Goal: Register for event/course

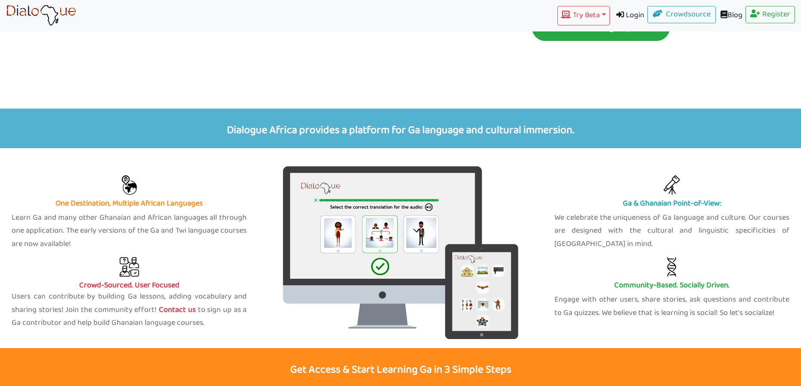
scroll to position [215, 0]
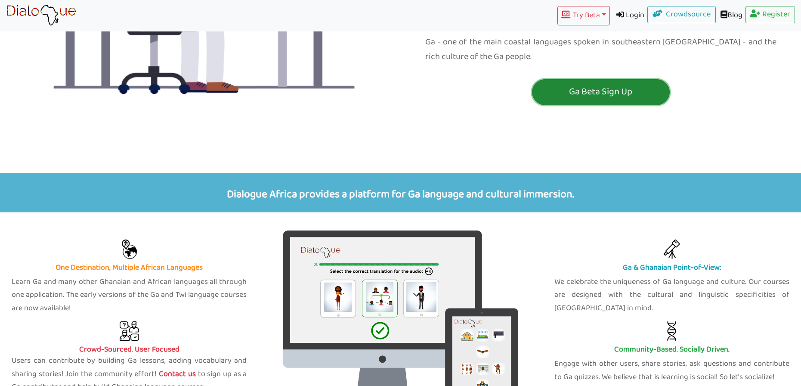
click at [591, 84] on p "Ga Beta Sign Up" at bounding box center [600, 92] width 133 height 16
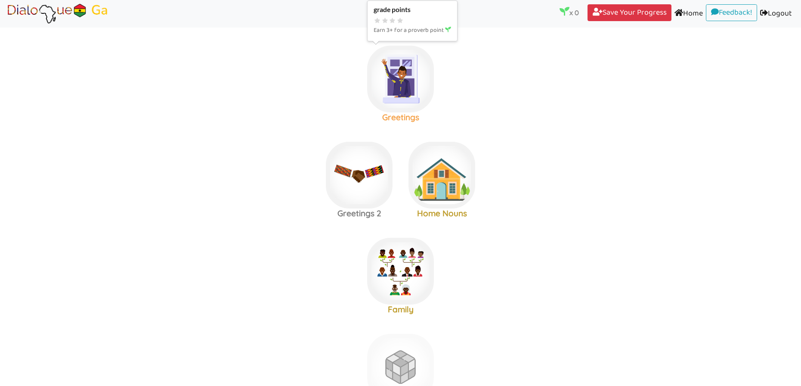
click at [386, 90] on img at bounding box center [400, 79] width 67 height 67
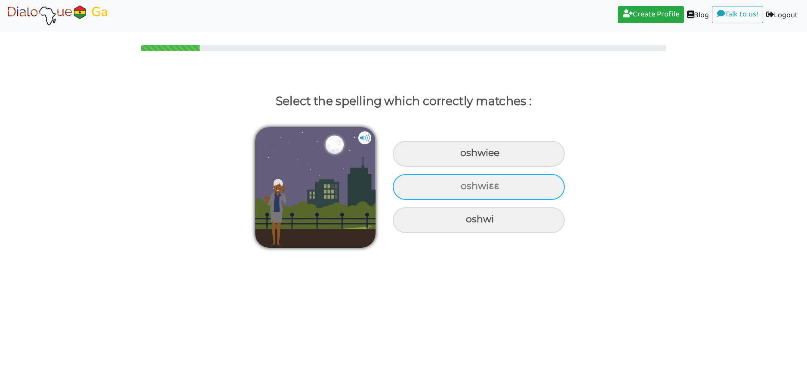
click at [454, 190] on div "oshwiɛɛ" at bounding box center [479, 187] width 172 height 26
click at [459, 189] on input "oshwiɛɛ" at bounding box center [462, 186] width 6 height 6
radio input "true"
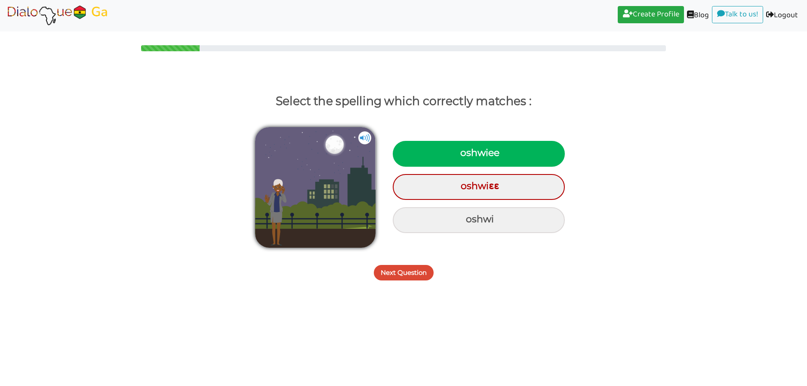
click at [522, 145] on div "oshwiee" at bounding box center [479, 154] width 172 height 26
click at [464, 150] on input "oshwiee" at bounding box center [462, 153] width 6 height 6
radio input "true"
click at [402, 276] on button "Next Question" at bounding box center [404, 272] width 60 height 15
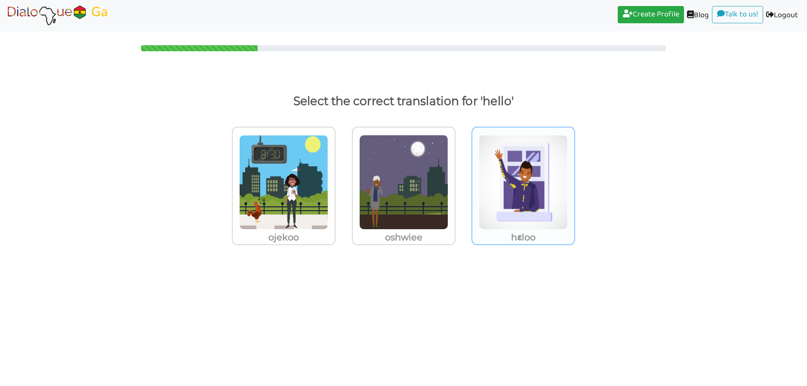
click at [533, 167] on img at bounding box center [523, 182] width 89 height 95
click at [574, 174] on input "hɛloo" at bounding box center [577, 177] width 6 height 6
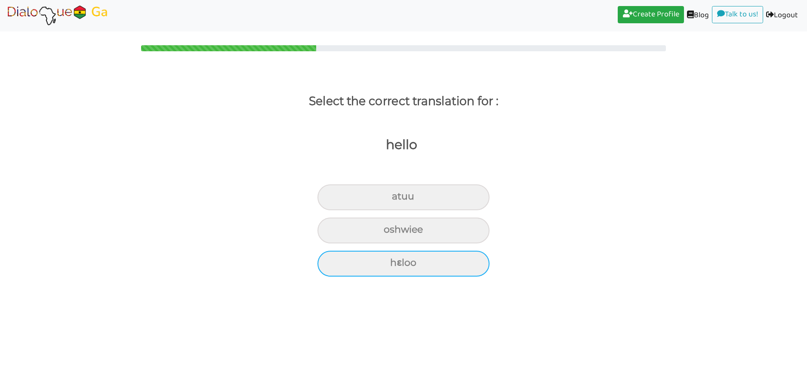
click at [383, 267] on div "hɛloo" at bounding box center [404, 263] width 172 height 26
click at [391, 265] on input "hɛloo" at bounding box center [394, 263] width 6 height 6
radio input "true"
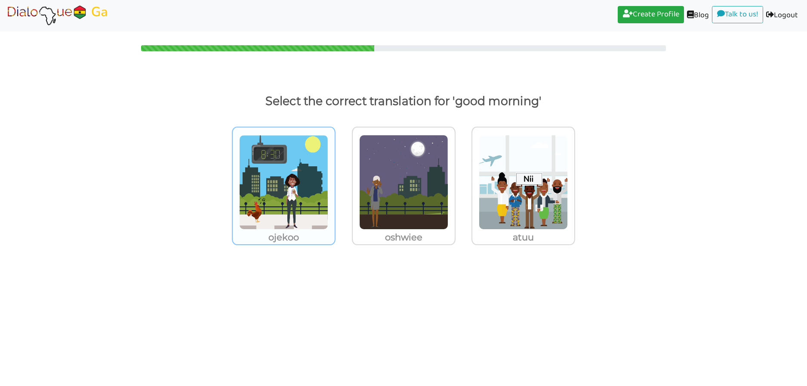
click at [315, 149] on img at bounding box center [283, 182] width 89 height 95
click at [335, 174] on input "ojekoo" at bounding box center [338, 177] width 6 height 6
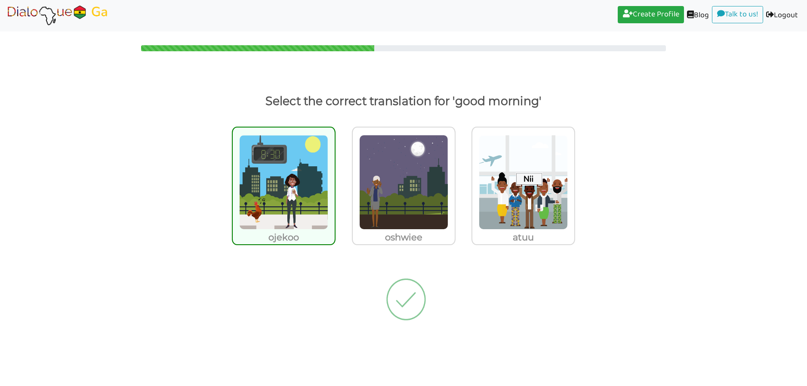
click at [299, 134] on div "ojekoo" at bounding box center [284, 186] width 104 height 118
click at [335, 174] on input "ojekoo" at bounding box center [338, 177] width 6 height 6
radio input "true"
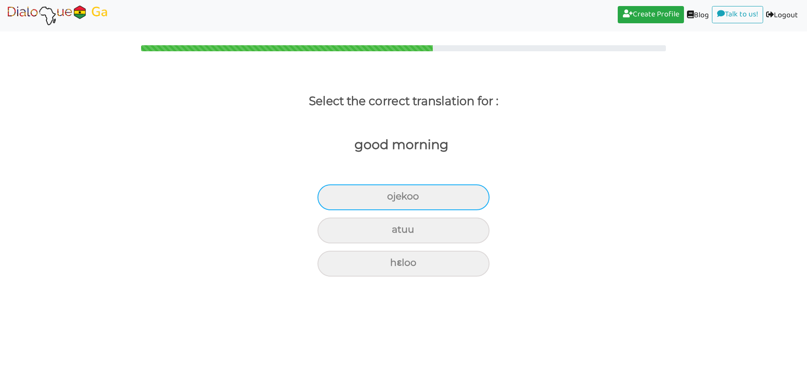
click at [398, 195] on div "ojekoo" at bounding box center [404, 197] width 172 height 26
click at [394, 195] on input "ojekoo" at bounding box center [391, 197] width 6 height 6
radio input "true"
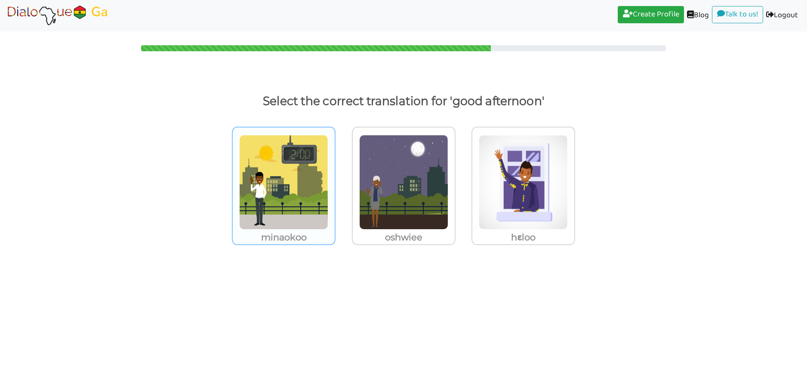
click at [317, 167] on img at bounding box center [283, 182] width 89 height 95
click at [335, 174] on input "minaokoo" at bounding box center [338, 177] width 6 height 6
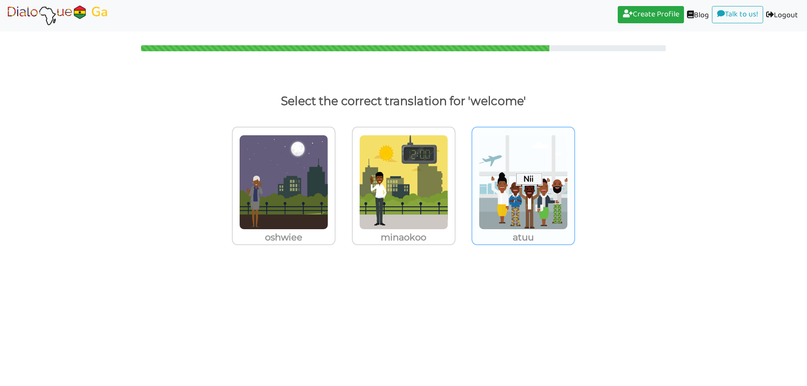
click at [553, 195] on img at bounding box center [523, 182] width 89 height 95
click at [574, 180] on input "atuu" at bounding box center [577, 177] width 6 height 6
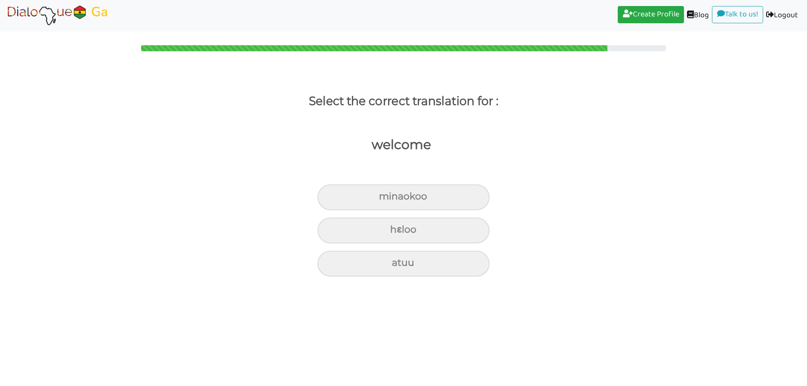
click at [414, 277] on div "welcome [PERSON_NAME] atuu" at bounding box center [403, 207] width 807 height 164
click at [415, 269] on div "atuu" at bounding box center [404, 263] width 172 height 26
click at [398, 265] on input "atuu" at bounding box center [396, 263] width 6 height 6
radio input "true"
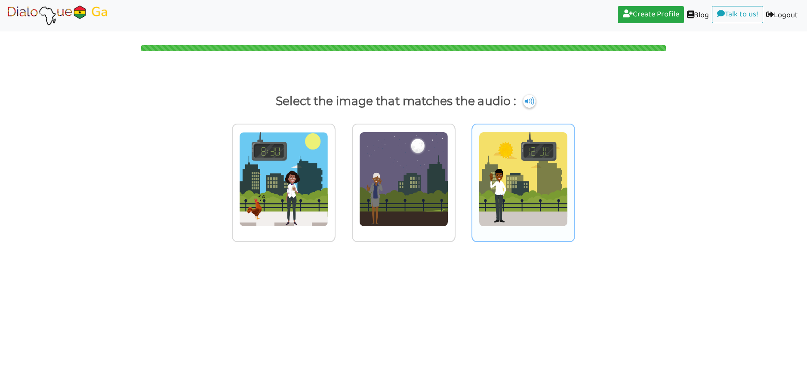
click at [523, 163] on img at bounding box center [523, 179] width 89 height 95
click at [574, 171] on input "radio" at bounding box center [577, 174] width 6 height 6
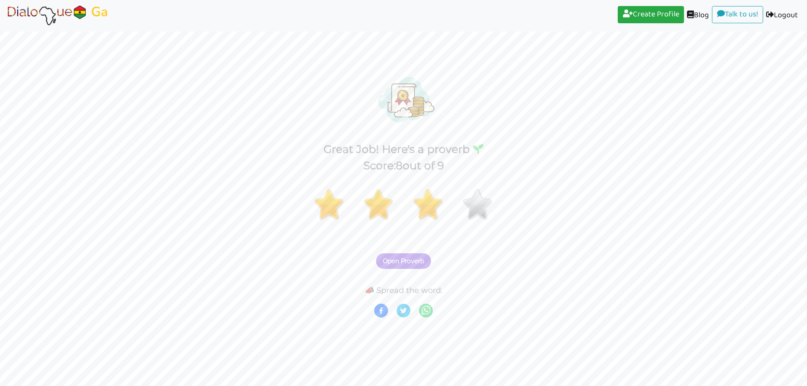
click at [408, 263] on span "Open Proverb" at bounding box center [403, 261] width 41 height 8
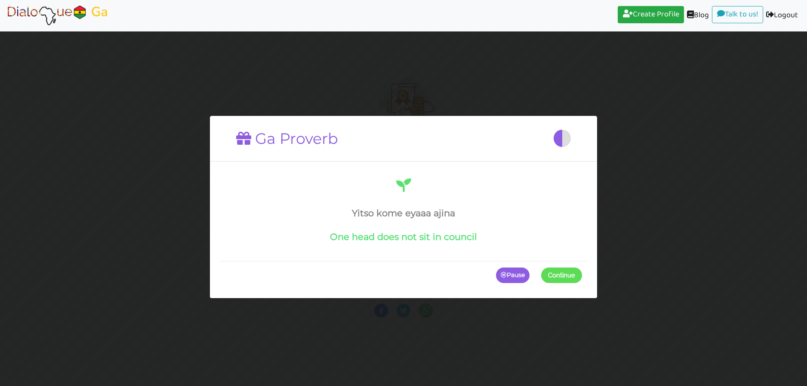
click at [582, 276] on span at bounding box center [582, 274] width 0 height 15
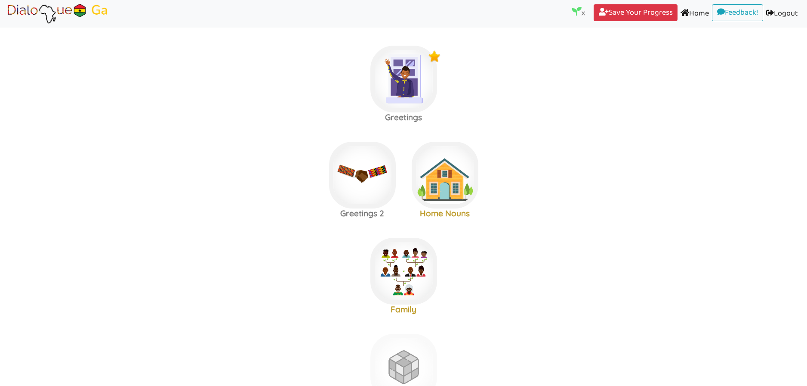
scroll to position [7, 0]
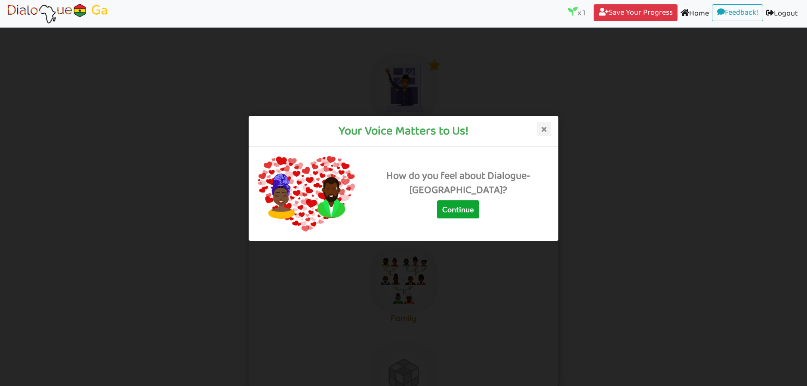
click at [479, 218] on button "Continue" at bounding box center [458, 209] width 42 height 18
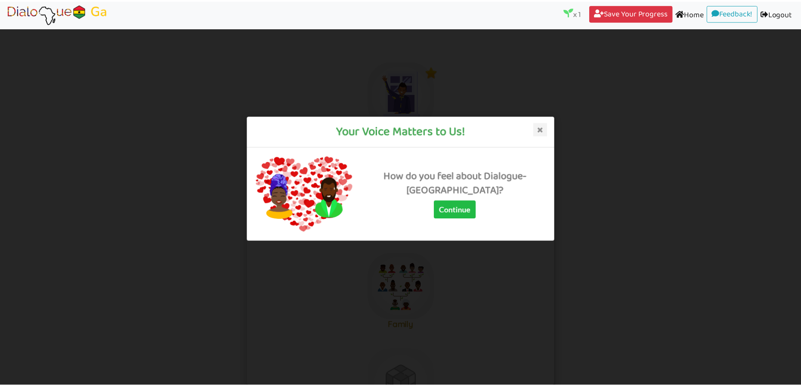
scroll to position [7, 0]
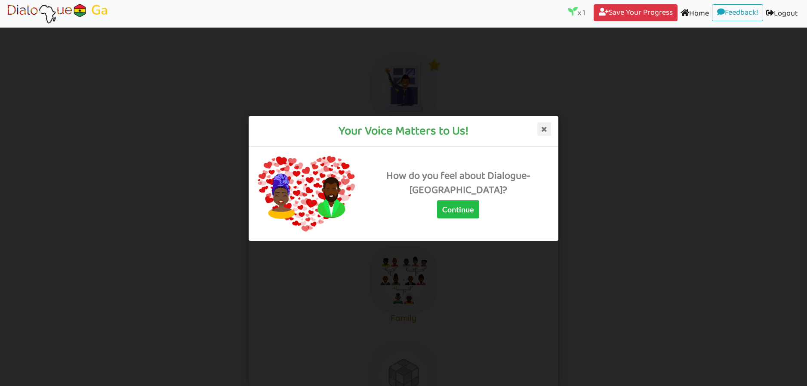
click at [548, 130] on icon at bounding box center [544, 129] width 14 height 14
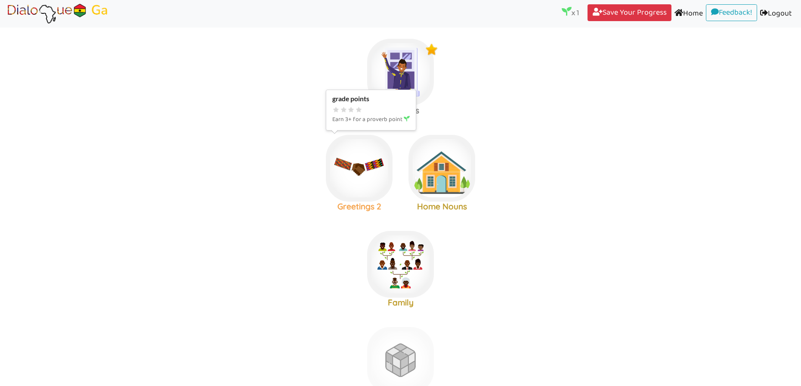
click at [360, 158] on img at bounding box center [359, 168] width 67 height 67
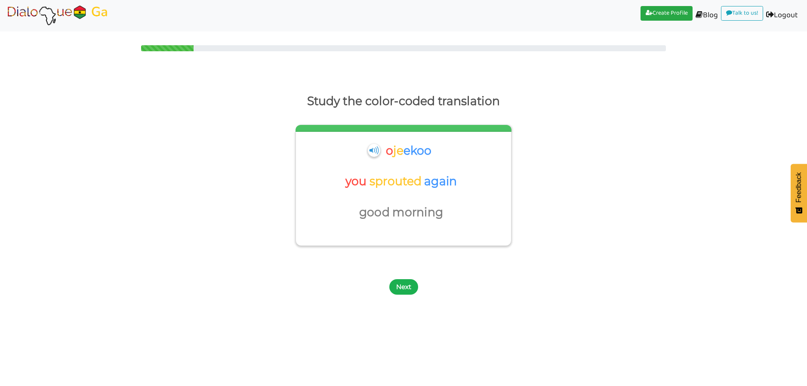
click at [399, 280] on button "Next" at bounding box center [403, 286] width 29 height 15
click at [409, 283] on button "Next" at bounding box center [403, 286] width 29 height 15
click at [395, 283] on button "Next" at bounding box center [403, 286] width 29 height 15
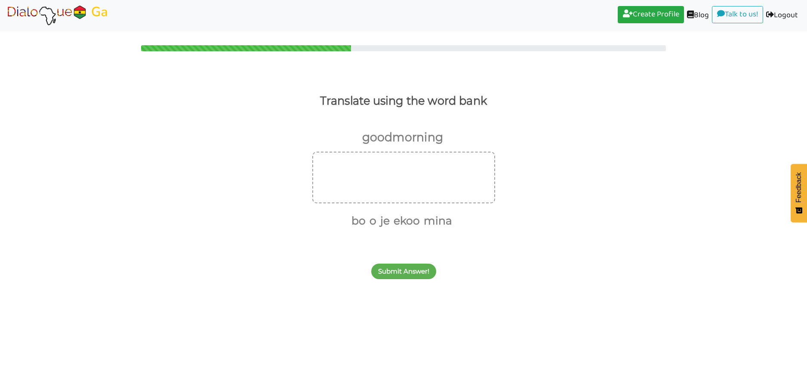
click at [64, 20] on img at bounding box center [57, 16] width 103 height 22
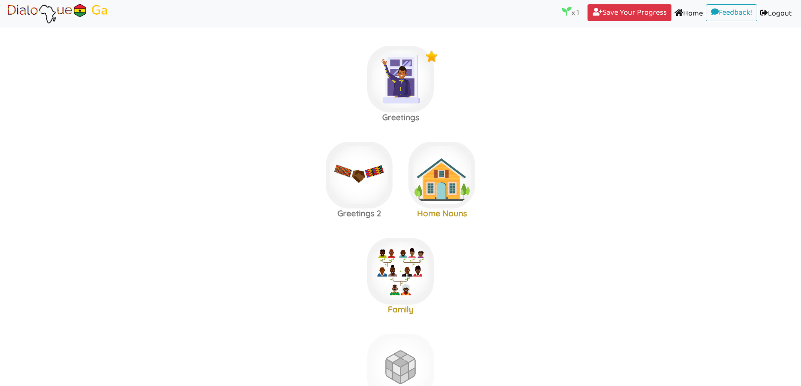
click at [6, 25] on area at bounding box center [6, 25] width 0 height 0
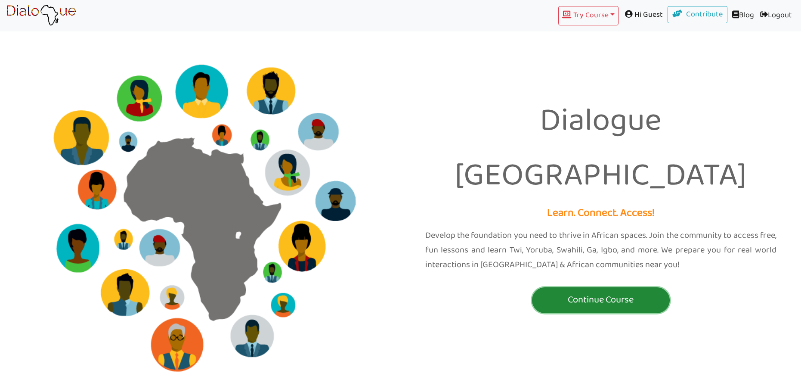
click at [557, 287] on button "Continue Course" at bounding box center [601, 300] width 138 height 26
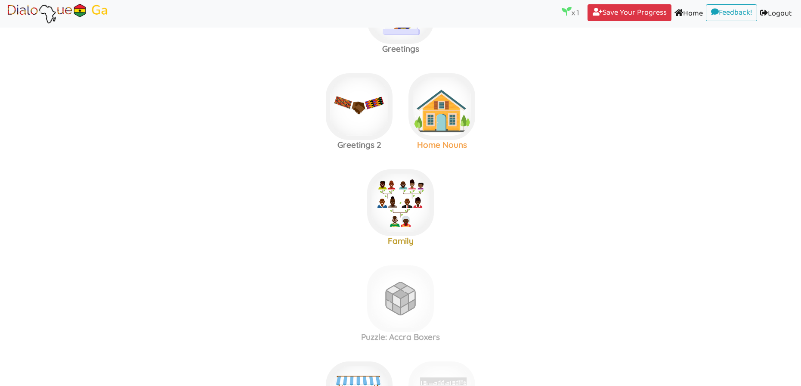
scroll to position [86, 0]
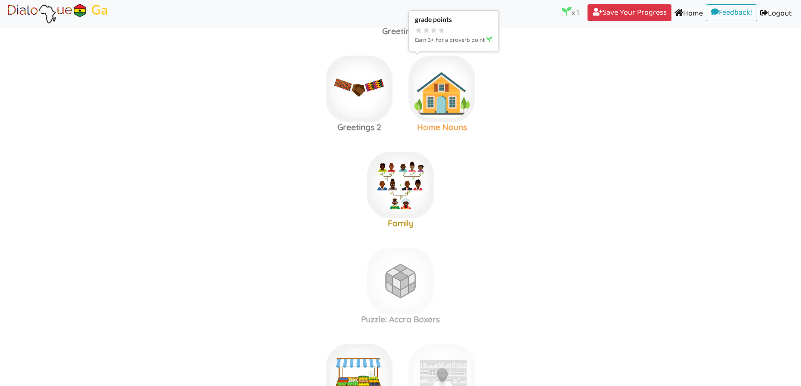
click at [429, 105] on img at bounding box center [441, 89] width 67 height 67
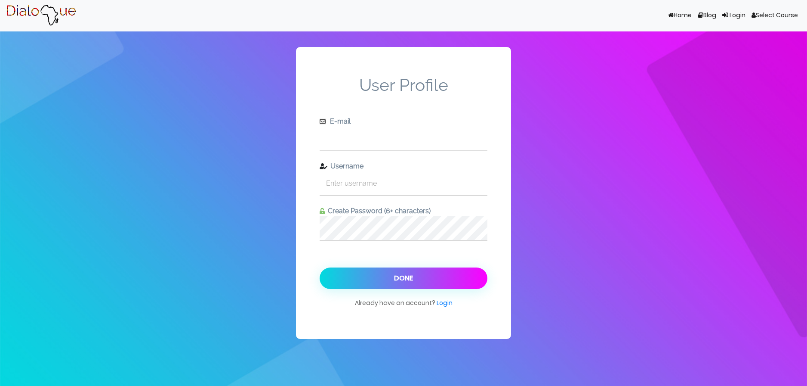
click at [368, 137] on input "text" at bounding box center [404, 139] width 168 height 24
type input "[EMAIL_ADDRESS][DOMAIN_NAME]"
click at [357, 181] on input "text" at bounding box center [404, 183] width 168 height 24
click at [365, 177] on input "text" at bounding box center [404, 183] width 168 height 24
click at [365, 178] on input "text" at bounding box center [404, 183] width 168 height 24
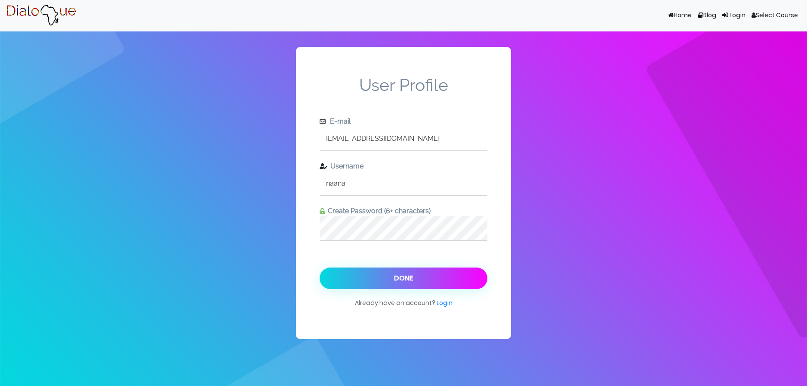
type input "naana"
click at [346, 264] on div at bounding box center [404, 258] width 168 height 17
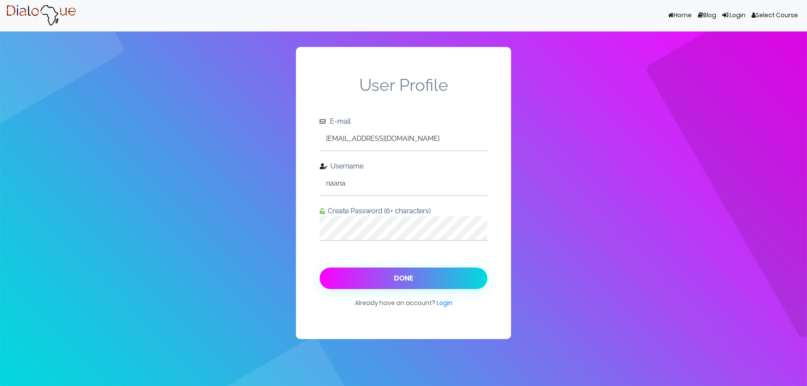
click at [346, 274] on button "Done" at bounding box center [404, 278] width 168 height 22
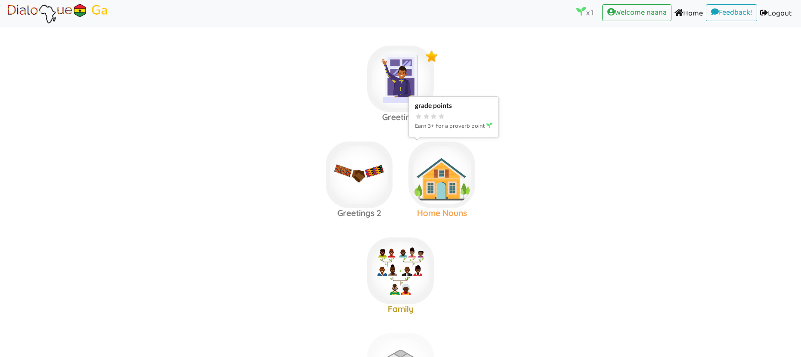
click at [436, 174] on img at bounding box center [441, 175] width 67 height 67
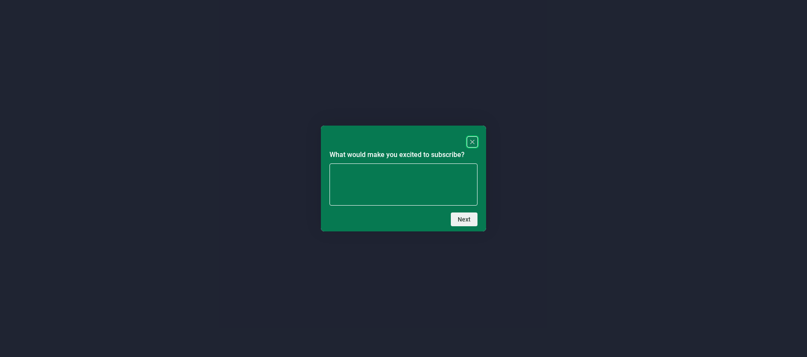
click at [472, 137] on rect "Close" at bounding box center [472, 142] width 10 height 10
